Goal: Transaction & Acquisition: Purchase product/service

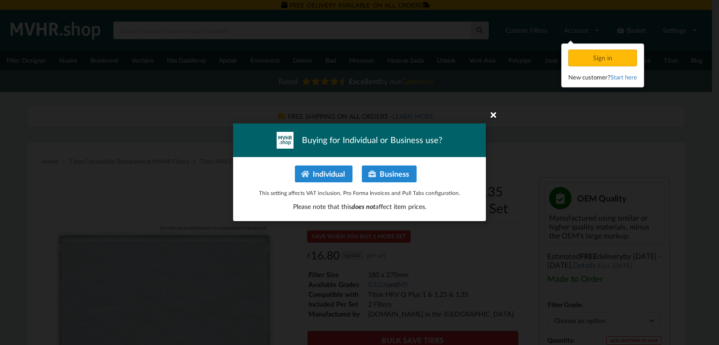
click at [494, 111] on icon at bounding box center [493, 114] width 15 height 15
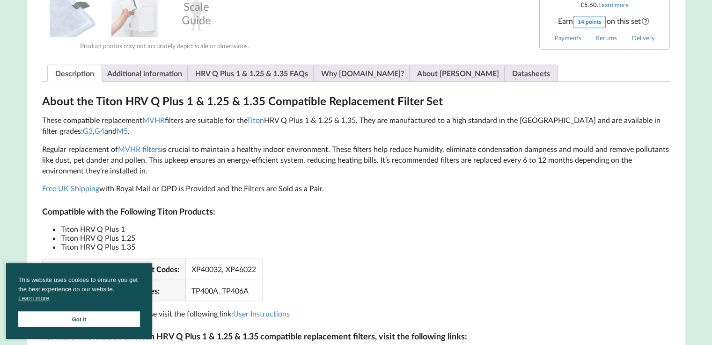
drag, startPoint x: 718, startPoint y: 98, endPoint x: 718, endPoint y: 147, distance: 49.1
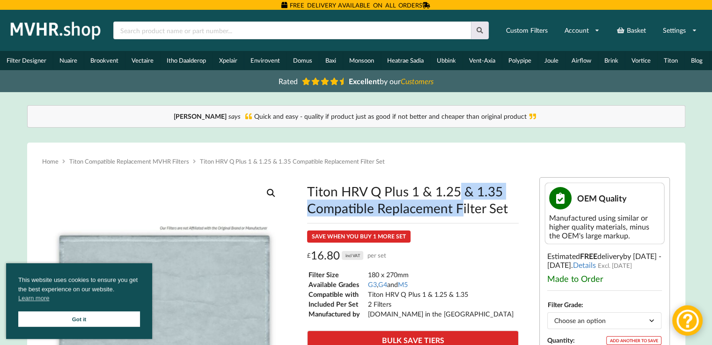
drag, startPoint x: 309, startPoint y: 193, endPoint x: 502, endPoint y: 191, distance: 192.8
click at [502, 191] on h1 "Titon HRV Q Plus 1 & 1.25 & 1.35 Compatible Replacement Filter Set" at bounding box center [412, 200] width 211 height 34
click at [268, 42] on div at bounding box center [300, 30] width 387 height 28
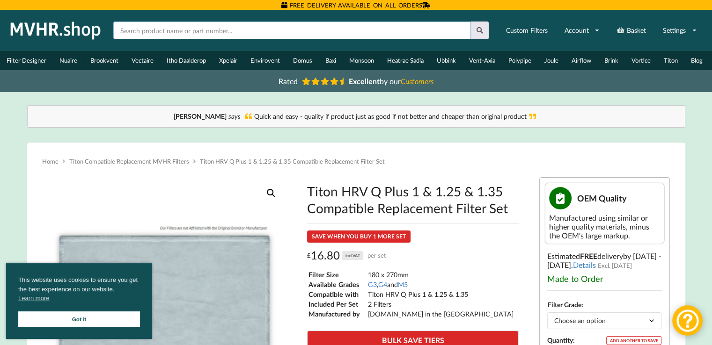
click at [253, 29] on input "text" at bounding box center [291, 31] width 357 height 18
type input "motor"
click at [471, 22] on button at bounding box center [480, 31] width 18 height 18
